Goal: Task Accomplishment & Management: Manage account settings

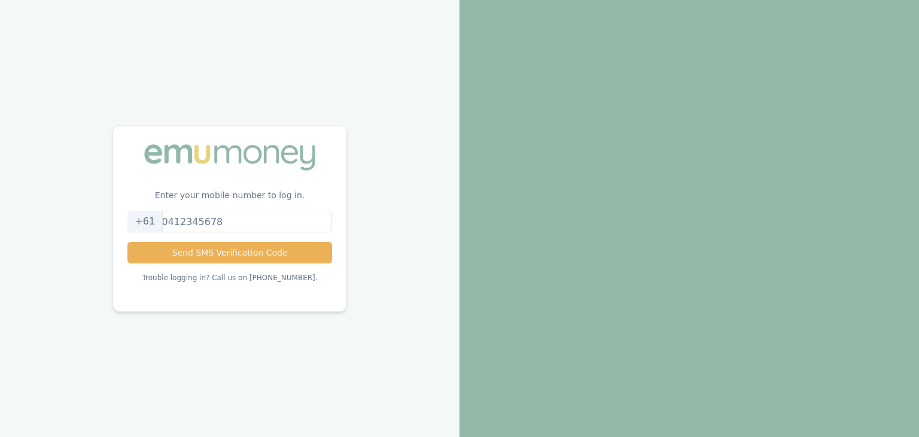
click at [192, 225] on input "tel" at bounding box center [229, 222] width 204 height 22
click at [180, 220] on input "0414629141" at bounding box center [229, 222] width 204 height 22
click at [226, 256] on button "Send SMS Verification Code" at bounding box center [229, 253] width 204 height 22
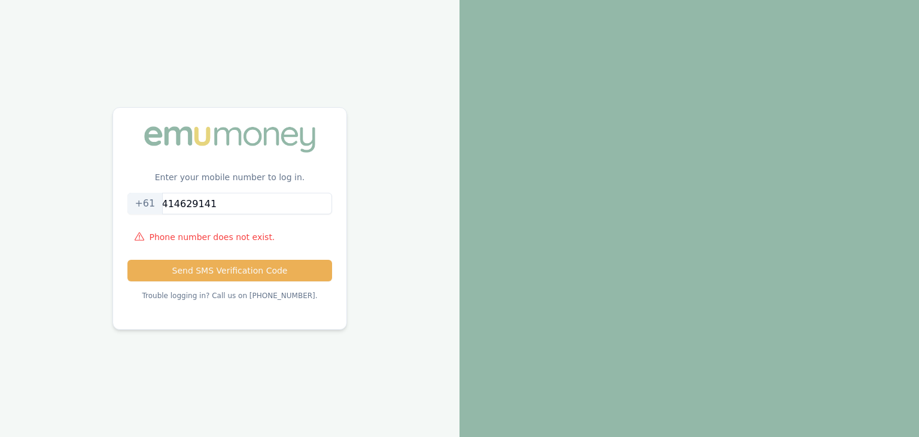
click at [175, 203] on input "414629141" at bounding box center [229, 204] width 204 height 22
click at [217, 272] on button "Send SMS Verification Code" at bounding box center [229, 271] width 204 height 22
click at [268, 275] on button "Send SMS Verification Code" at bounding box center [229, 271] width 204 height 22
drag, startPoint x: 235, startPoint y: 199, endPoint x: 121, endPoint y: 202, distance: 114.4
click at [122, 202] on div "Enter your mobile number to log in. [PHONE_NUMBER] Phone number does not exist.…" at bounding box center [230, 218] width 460 height 437
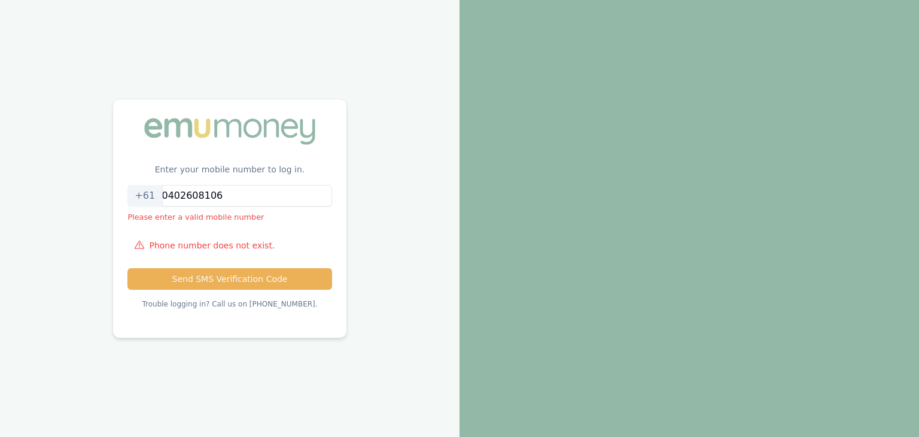
type input "0402608106"
click at [127, 268] on button "Send SMS Verification Code" at bounding box center [229, 279] width 204 height 22
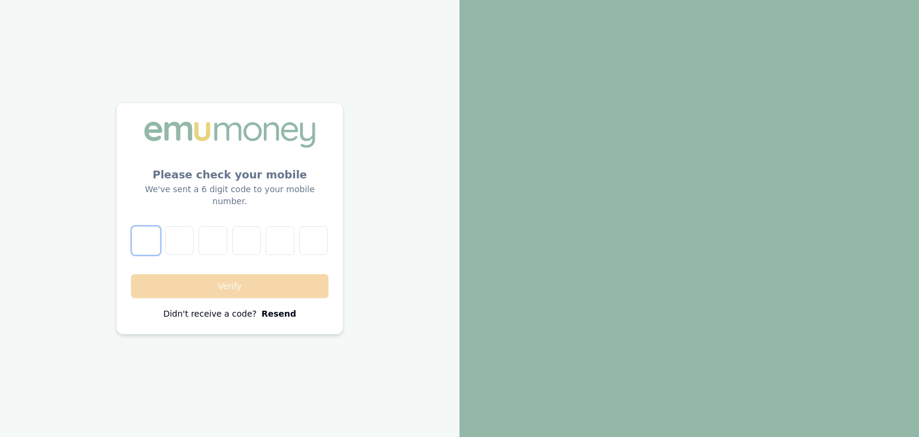
click at [149, 234] on input "number" at bounding box center [146, 240] width 29 height 29
type input "9"
type input "2"
type input "7"
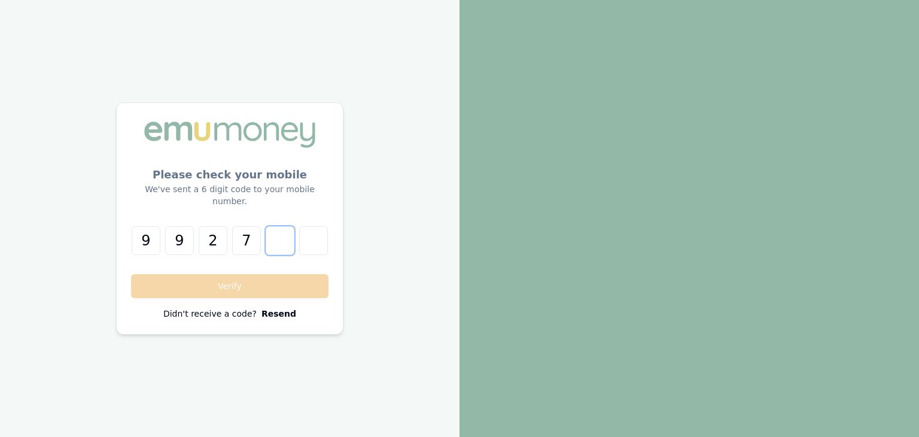
type input "3"
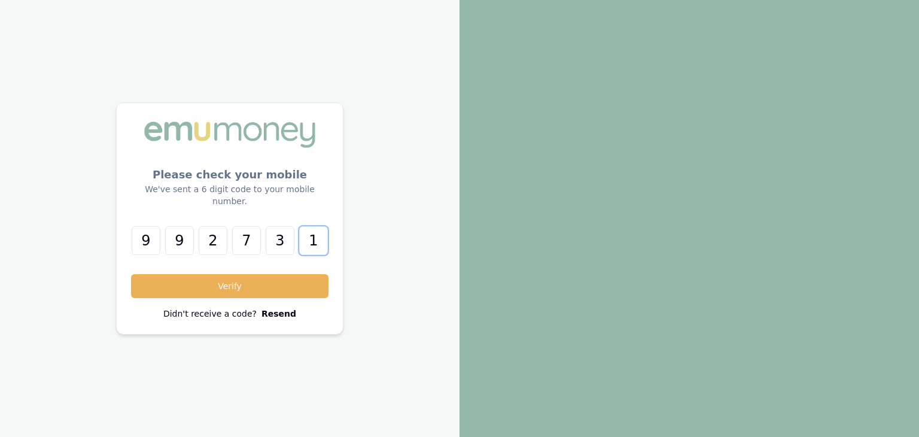
type input "1"
click at [131, 274] on button "Verify" at bounding box center [230, 286] width 198 height 24
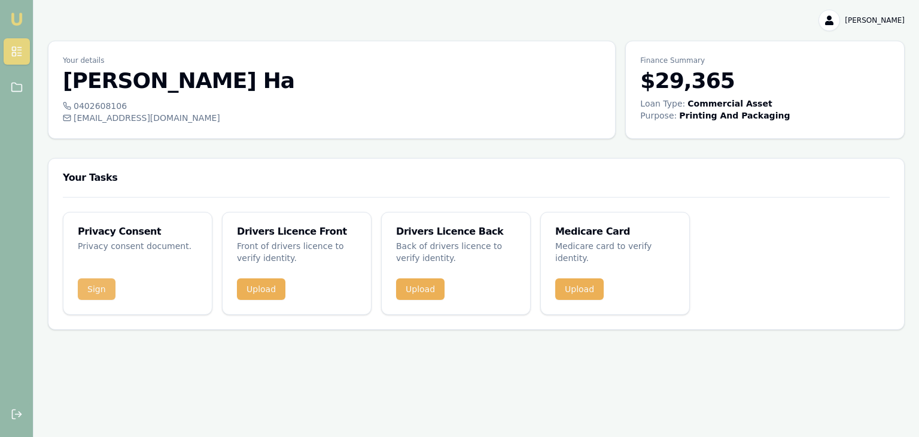
click at [95, 285] on button "Sign" at bounding box center [97, 289] width 38 height 22
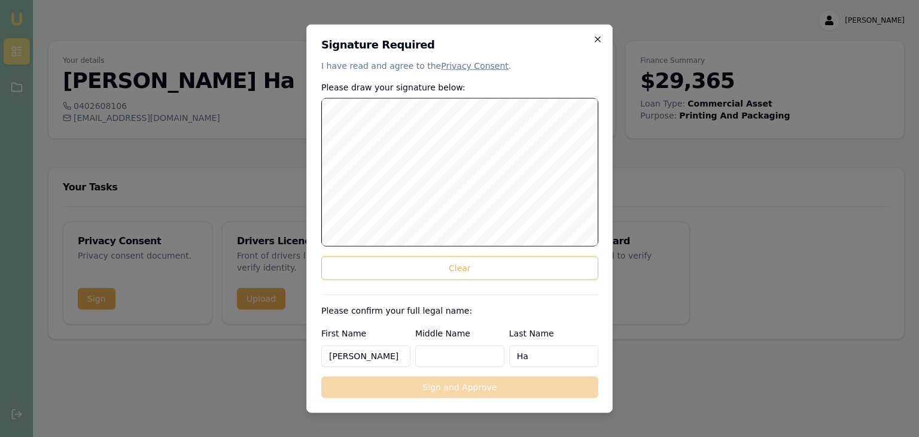
click at [596, 38] on icon "button" at bounding box center [598, 40] width 10 height 10
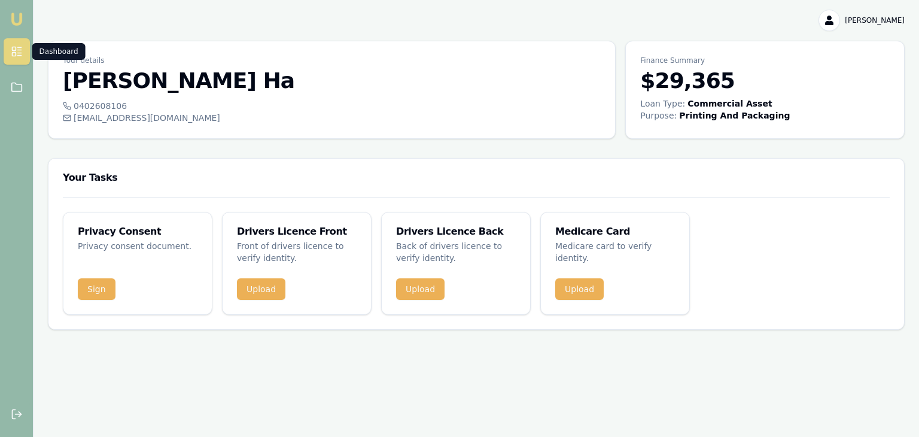
click at [16, 54] on rect at bounding box center [14, 55] width 4 height 4
click at [17, 90] on icon at bounding box center [17, 87] width 12 height 12
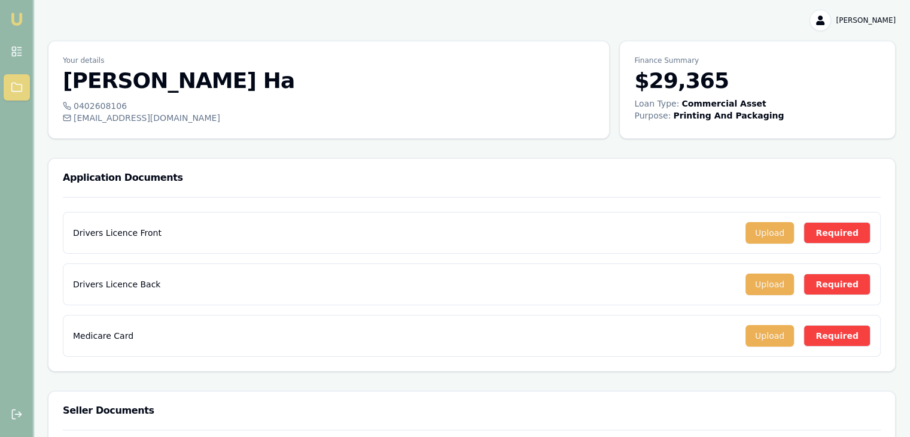
click at [120, 92] on h3 "[PERSON_NAME]" at bounding box center [329, 81] width 532 height 24
click at [130, 109] on div "0402608106" at bounding box center [329, 106] width 532 height 12
